Goal: Find contact information: Find contact information

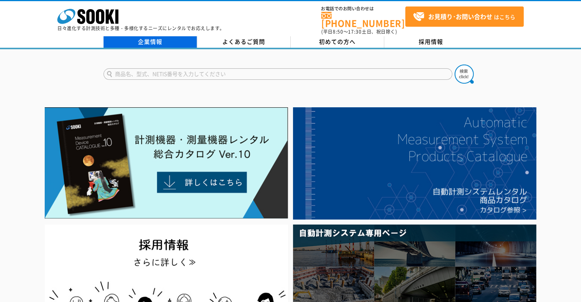
click at [154, 36] on link "企業情報" at bounding box center [151, 41] width 94 height 11
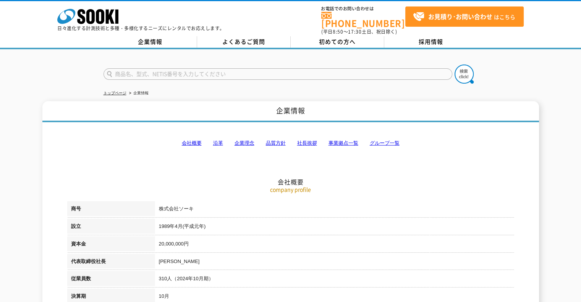
click at [343, 140] on link "事業拠点一覧" at bounding box center [344, 143] width 30 height 6
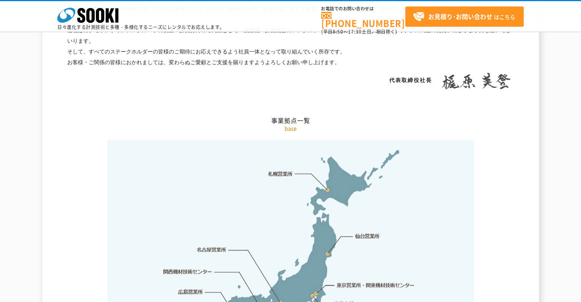
scroll to position [1534, 0]
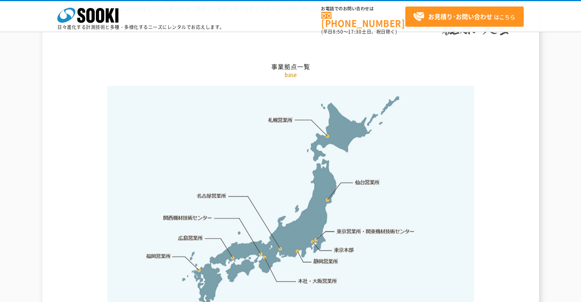
click at [318, 277] on link "本社・大阪営業所" at bounding box center [317, 281] width 40 height 8
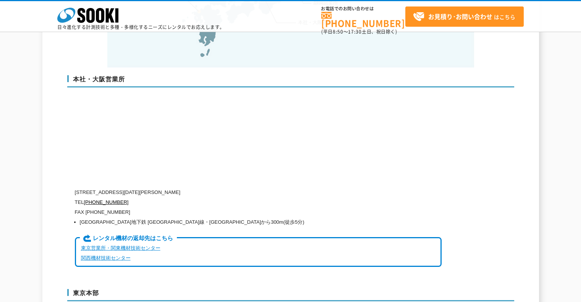
scroll to position [1845, 0]
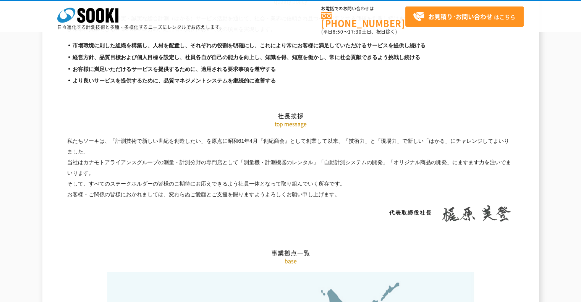
scroll to position [1616, 0]
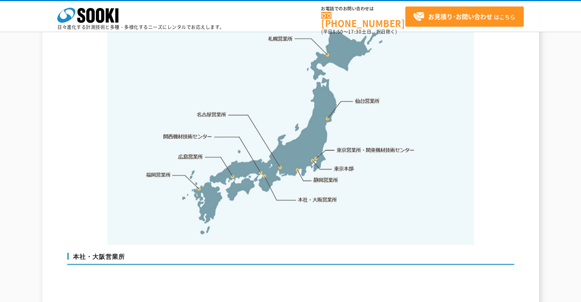
click at [318, 196] on link "本社・大阪営業所" at bounding box center [317, 200] width 40 height 8
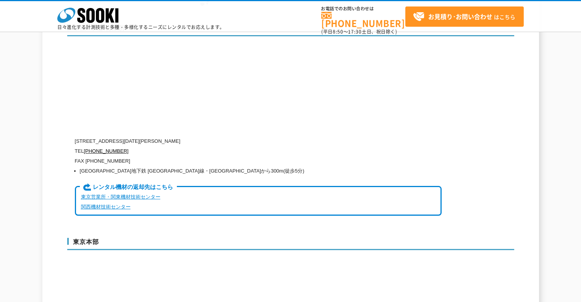
scroll to position [1845, 0]
click at [443, 101] on div "本社・大阪営業所 [STREET_ADDRESS][DATE][PERSON_NAME] TEL [PHONE_NUMBER] FAX [PHONE_NUMB…" at bounding box center [290, 123] width 447 height 214
